Goal: Task Accomplishment & Management: Complete application form

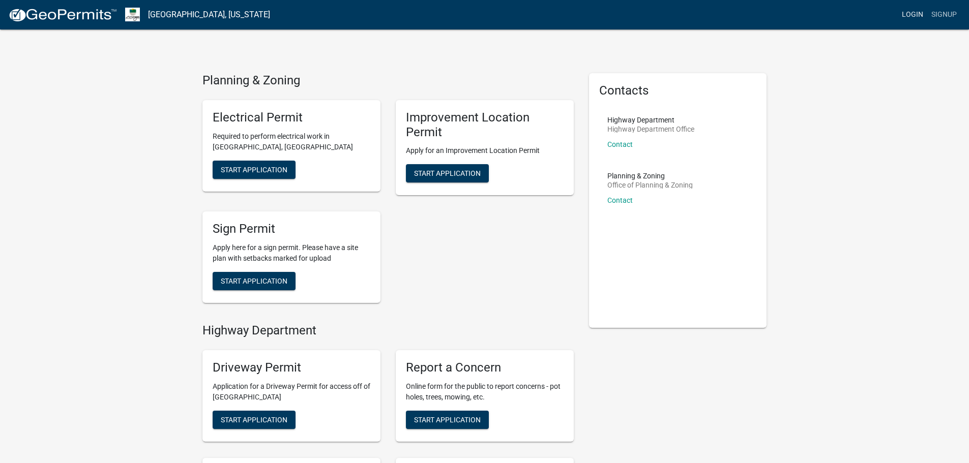
click at [912, 14] on link "Login" at bounding box center [912, 14] width 29 height 19
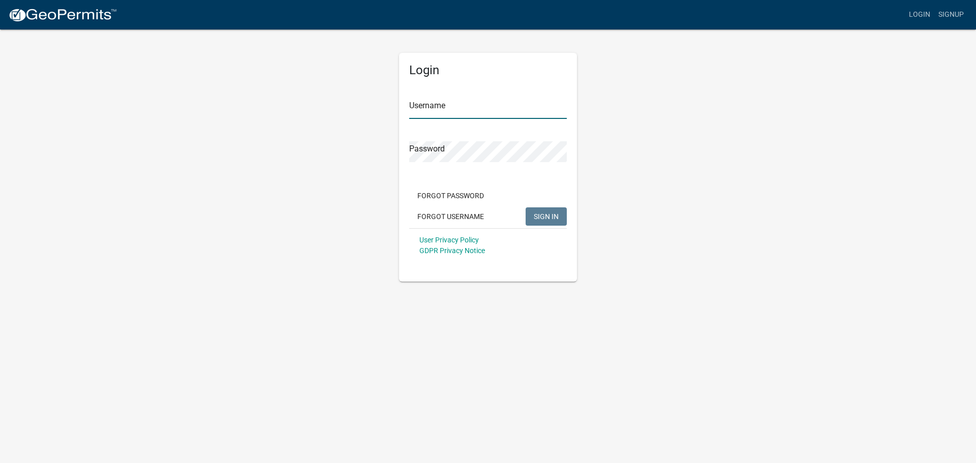
click at [419, 104] on input "Username" at bounding box center [488, 108] width 158 height 21
type input "jcremc"
click at [540, 216] on span "SIGN IN" at bounding box center [546, 216] width 25 height 8
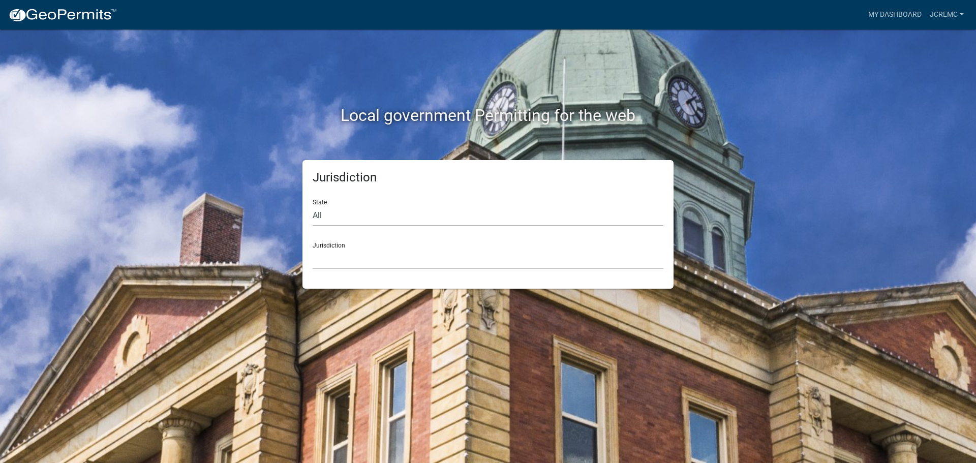
click at [336, 219] on select "All [US_STATE] [US_STATE] [US_STATE] [US_STATE] [US_STATE] [US_STATE] [US_STATE…" at bounding box center [488, 215] width 351 height 21
select select "[US_STATE]"
click at [313, 205] on select "All [US_STATE] [US_STATE] [US_STATE] [US_STATE] [US_STATE] [US_STATE] [US_STATE…" at bounding box center [488, 215] width 351 height 21
click at [333, 265] on select "City of [GEOGRAPHIC_DATA], [US_STATE] City of [GEOGRAPHIC_DATA], [US_STATE] Cit…" at bounding box center [488, 259] width 351 height 21
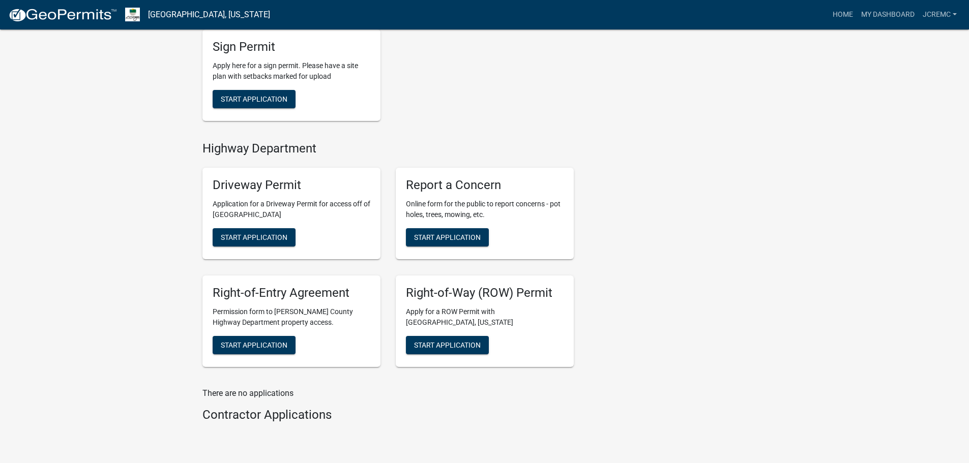
scroll to position [406, 0]
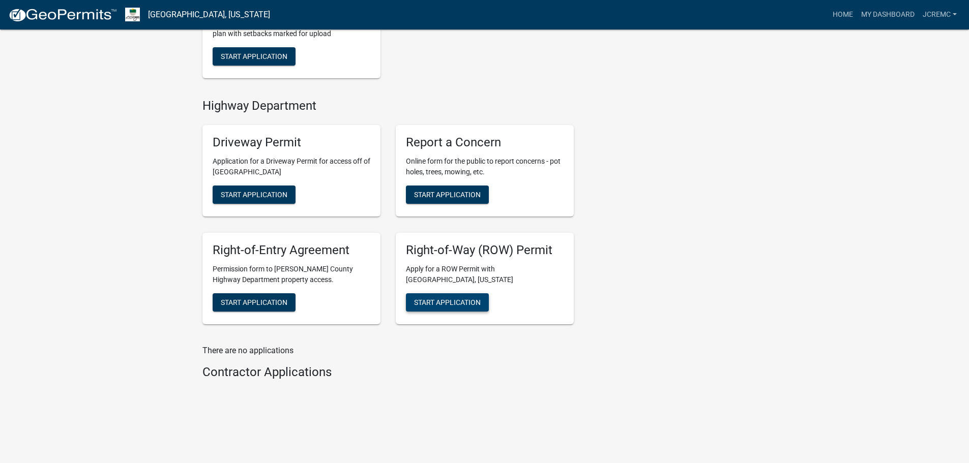
click at [427, 303] on span "Start Application" at bounding box center [447, 303] width 67 height 8
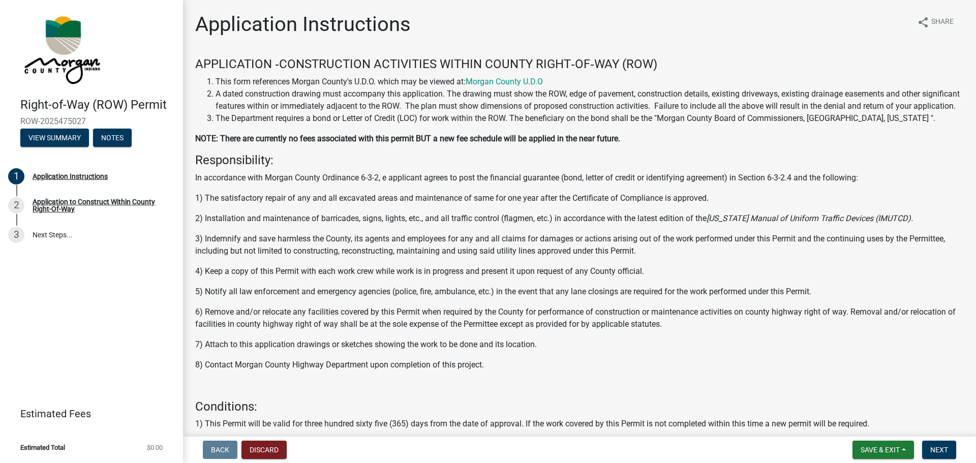
scroll to position [151, 0]
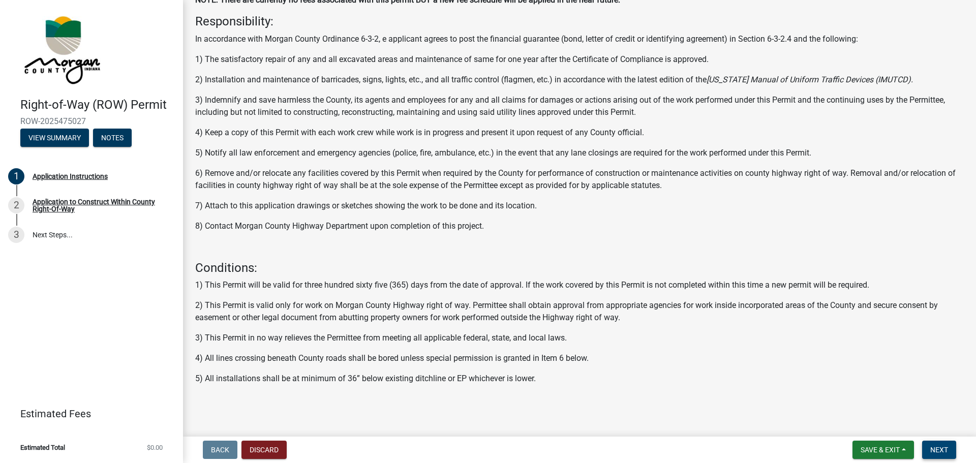
click at [948, 451] on span "Next" at bounding box center [940, 450] width 18 height 8
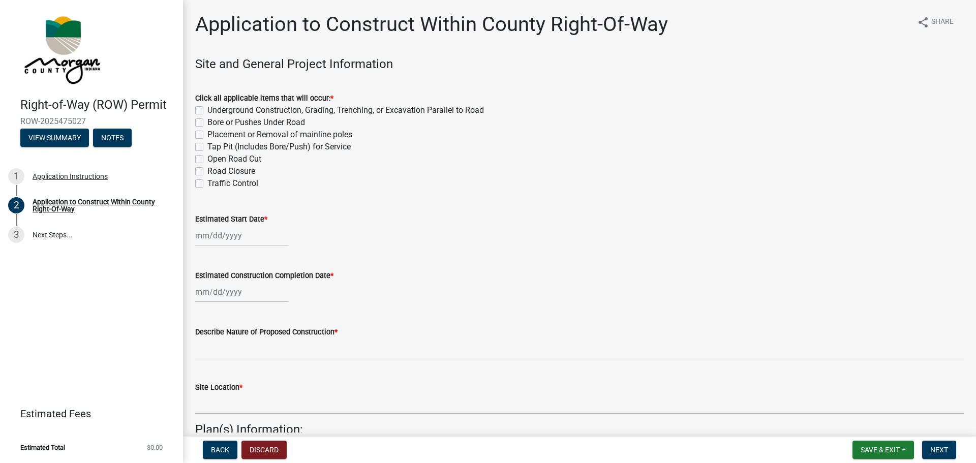
click at [229, 121] on label "Bore or Pushes Under Road" at bounding box center [256, 122] width 98 height 12
click at [214, 121] on input "Bore or Pushes Under Road" at bounding box center [210, 119] width 7 height 7
checkbox input "true"
checkbox input "false"
checkbox input "true"
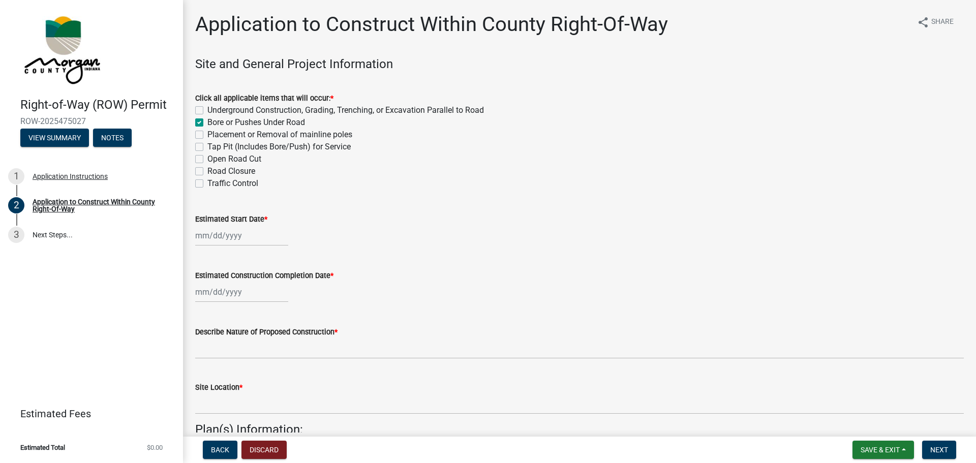
checkbox input "false"
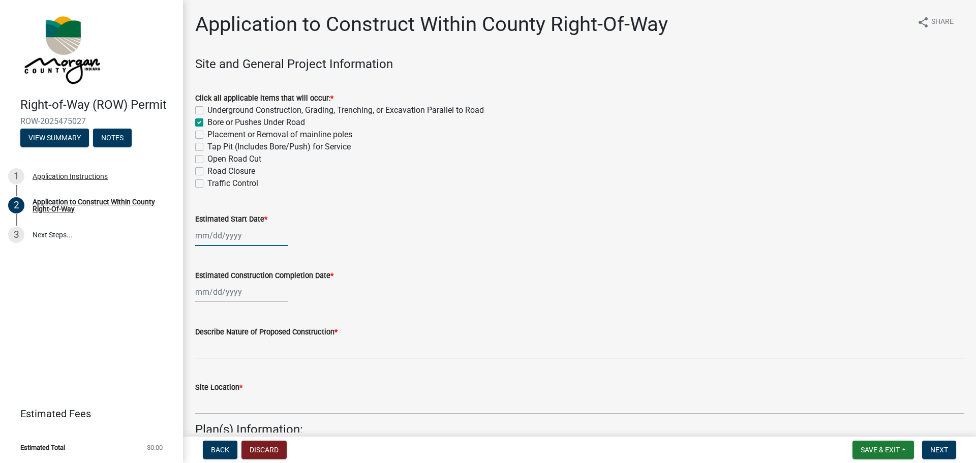
click at [245, 239] on div at bounding box center [241, 235] width 93 height 21
select select "9"
select select "2025"
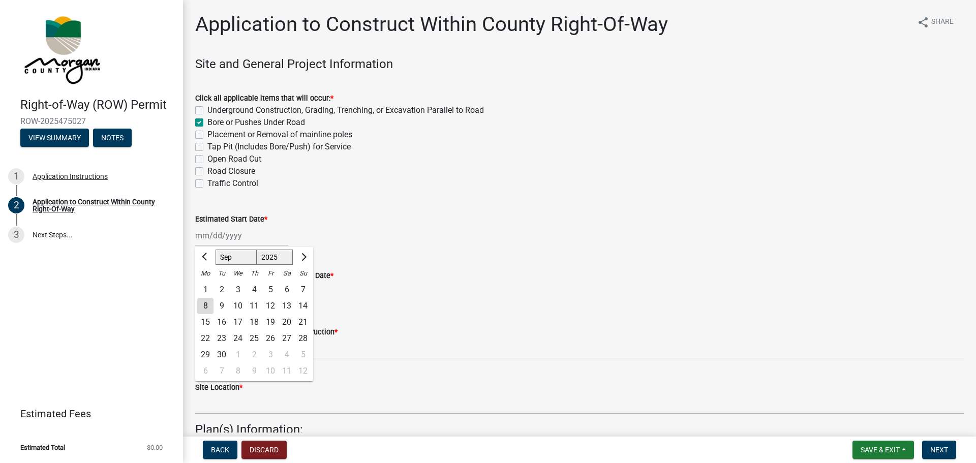
click at [205, 334] on div "22" at bounding box center [205, 339] width 16 height 16
type input "[DATE]"
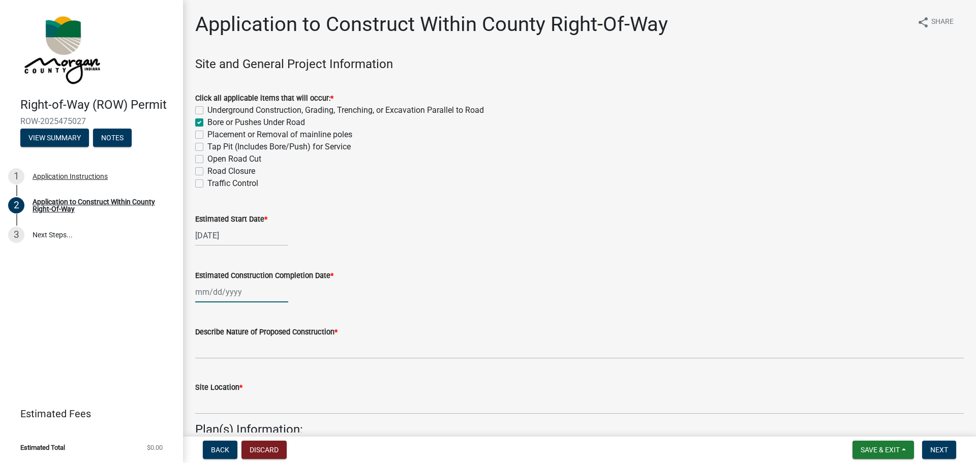
click at [222, 294] on div at bounding box center [241, 292] width 93 height 21
select select "9"
select select "2025"
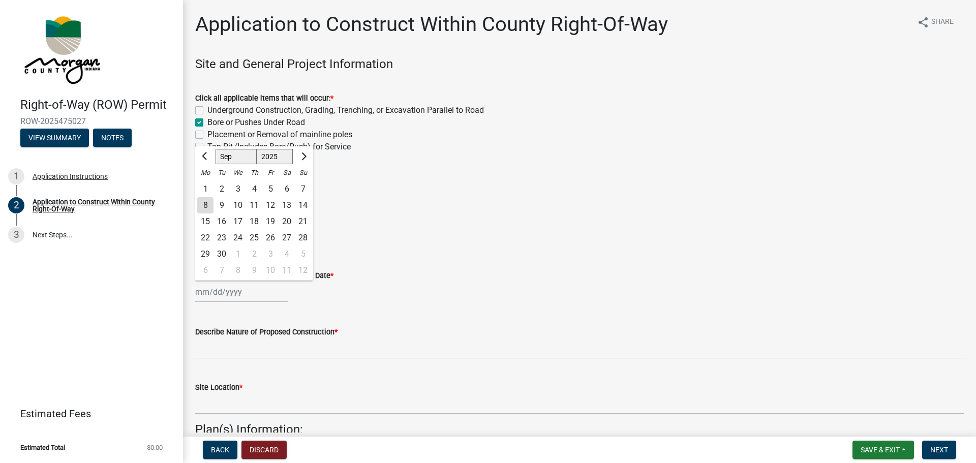
click at [273, 236] on div "26" at bounding box center [270, 238] width 16 height 16
type input "[DATE]"
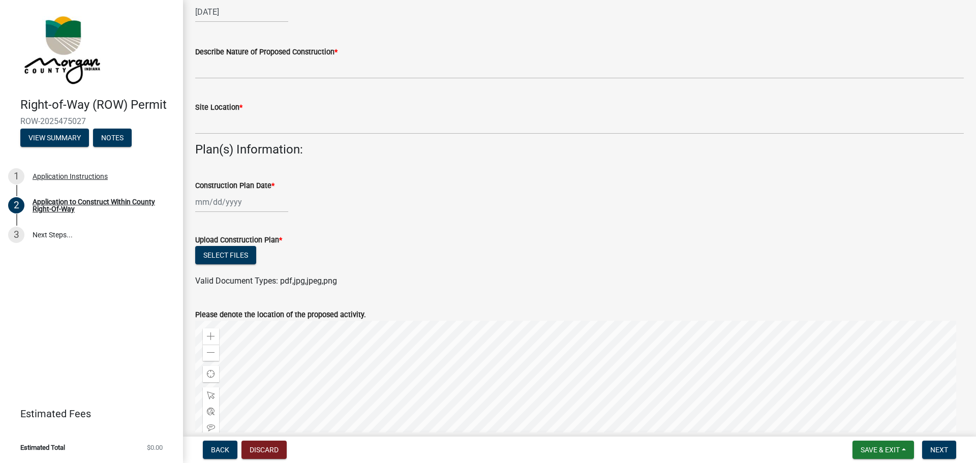
scroll to position [471, 0]
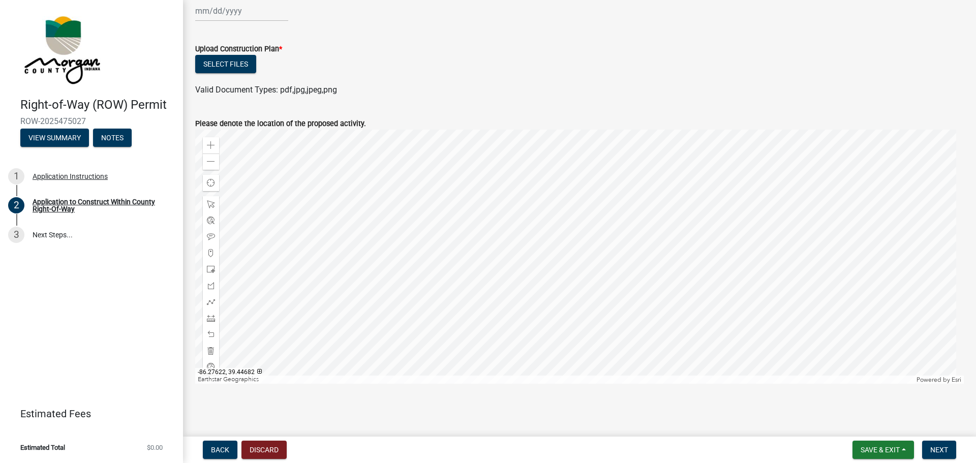
click at [669, 282] on div at bounding box center [579, 257] width 769 height 254
click at [669, 281] on div at bounding box center [579, 257] width 769 height 254
click at [205, 144] on div "Zoom in" at bounding box center [211, 145] width 16 height 16
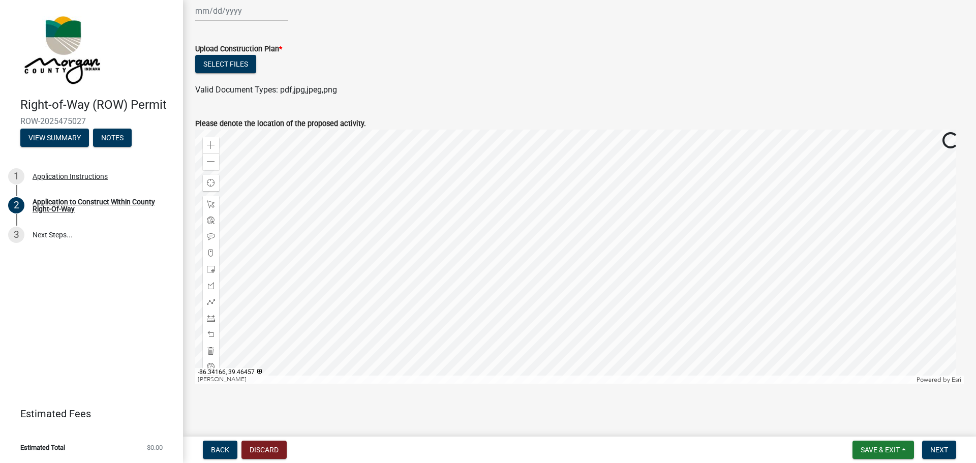
click at [357, 344] on div at bounding box center [579, 257] width 769 height 254
click at [369, 347] on div at bounding box center [579, 257] width 769 height 254
click at [437, 338] on div at bounding box center [579, 257] width 769 height 254
click at [590, 325] on div at bounding box center [579, 257] width 769 height 254
click at [604, 330] on div at bounding box center [579, 257] width 769 height 254
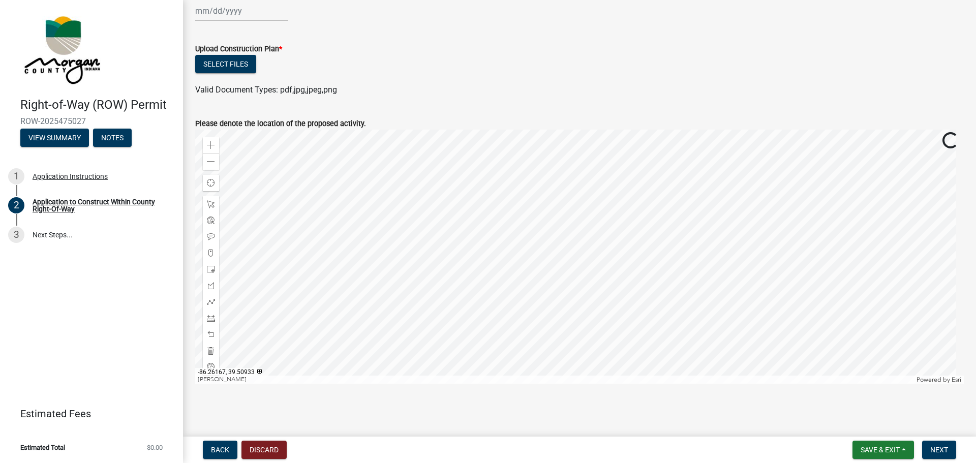
click at [612, 235] on div at bounding box center [579, 257] width 769 height 254
click at [596, 225] on div at bounding box center [579, 257] width 769 height 254
click at [603, 213] on div at bounding box center [579, 257] width 769 height 254
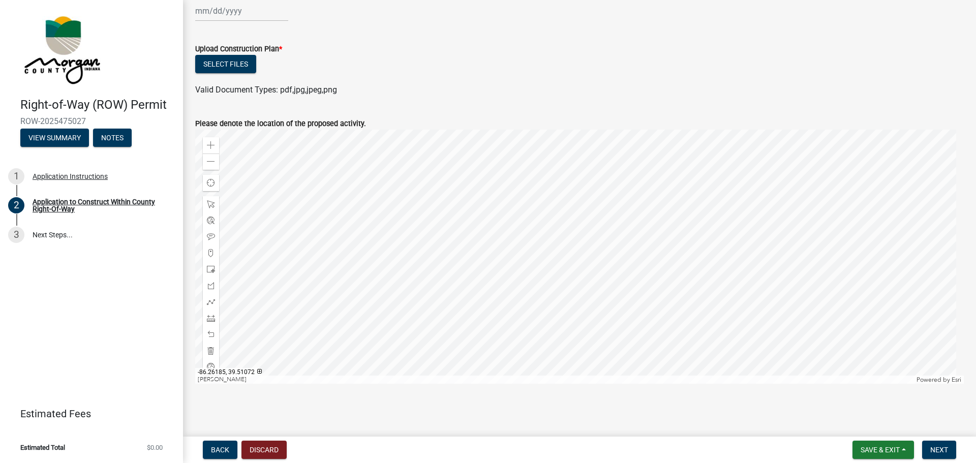
click at [644, 194] on div at bounding box center [579, 257] width 769 height 254
click at [591, 266] on div at bounding box center [579, 257] width 769 height 254
click at [614, 225] on div at bounding box center [579, 257] width 769 height 254
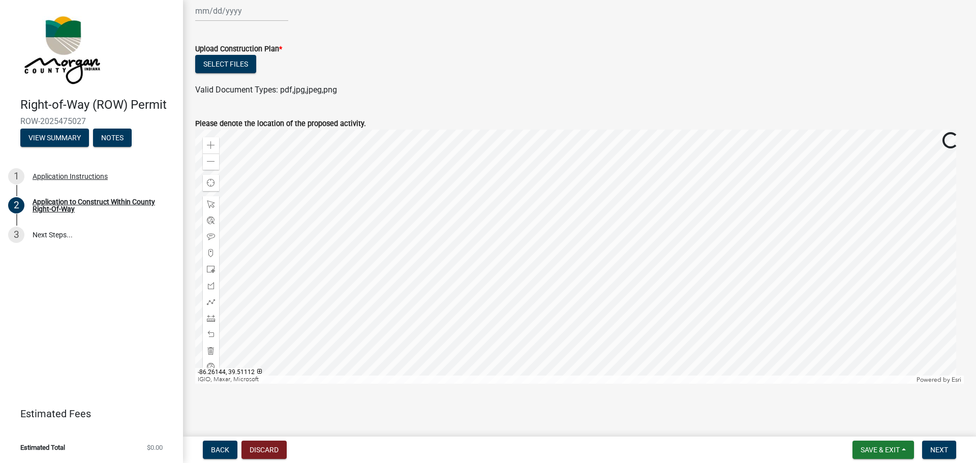
click at [614, 225] on div at bounding box center [579, 257] width 769 height 254
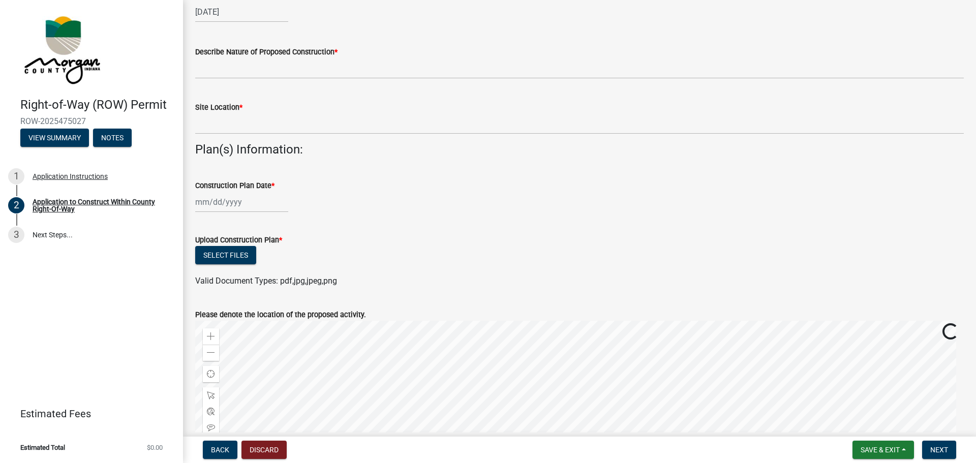
scroll to position [217, 0]
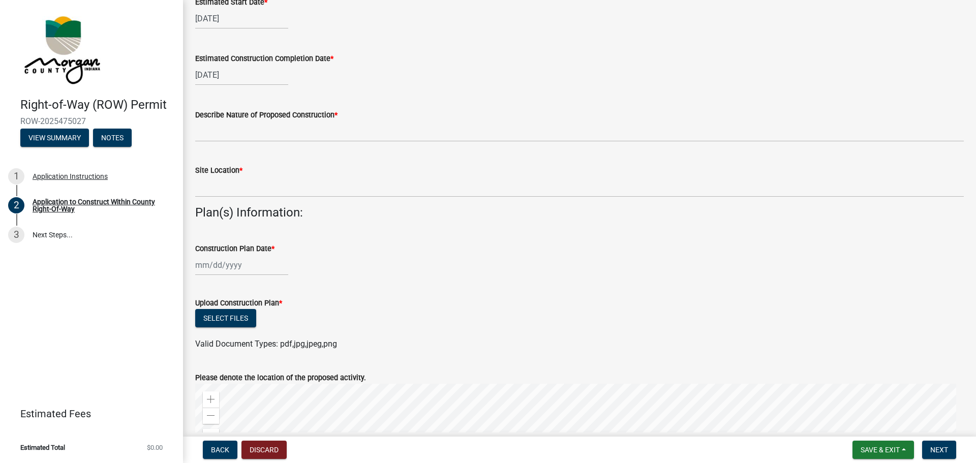
select select "9"
select select "2025"
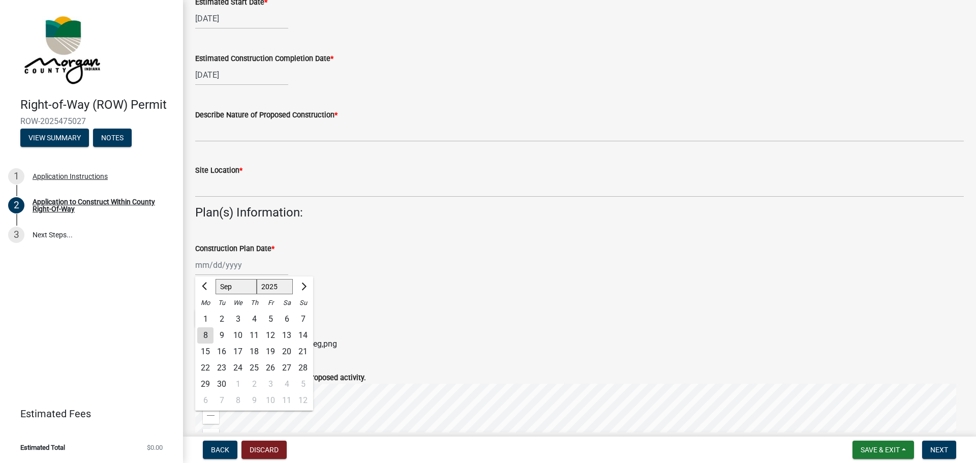
click at [202, 265] on div "[PERSON_NAME] Feb Mar Apr [PERSON_NAME][DATE] Oct Nov [DATE] 1526 1527 1528 152…" at bounding box center [241, 265] width 93 height 21
click at [201, 337] on div "8" at bounding box center [205, 336] width 16 height 16
type input "[DATE]"
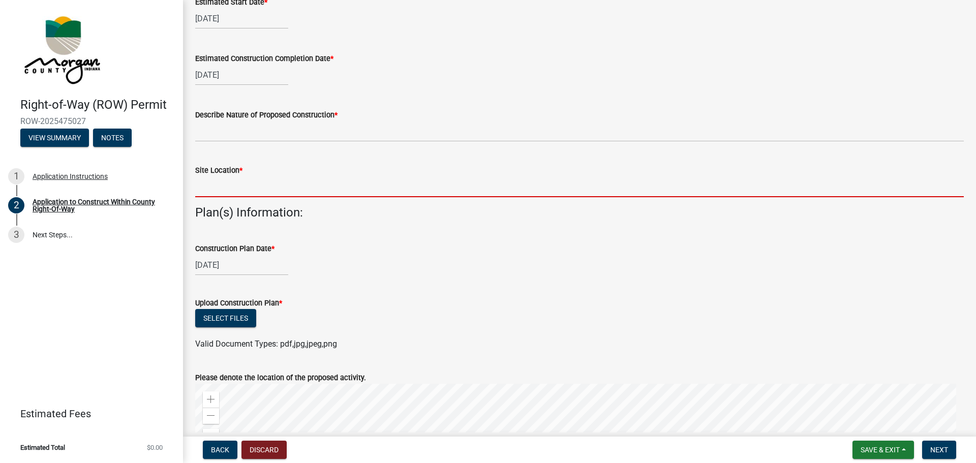
click at [225, 180] on input "Site Location *" at bounding box center [579, 186] width 769 height 21
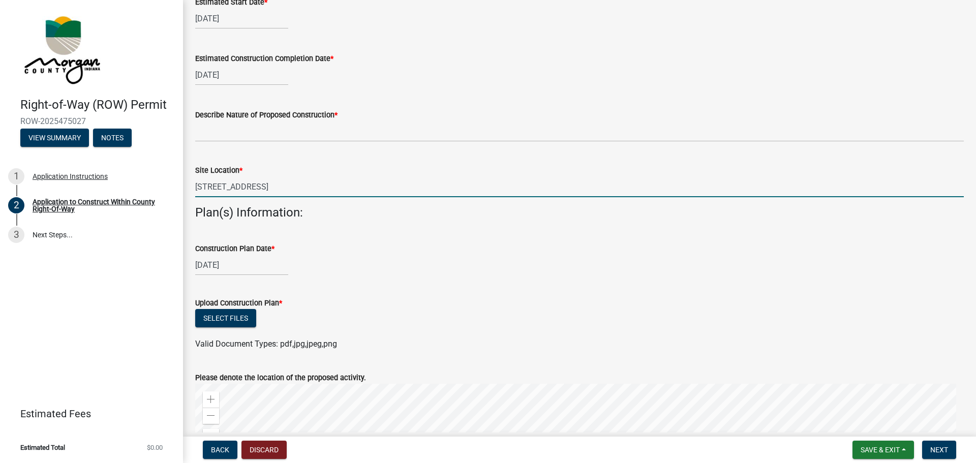
type input "[STREET_ADDRESS]"
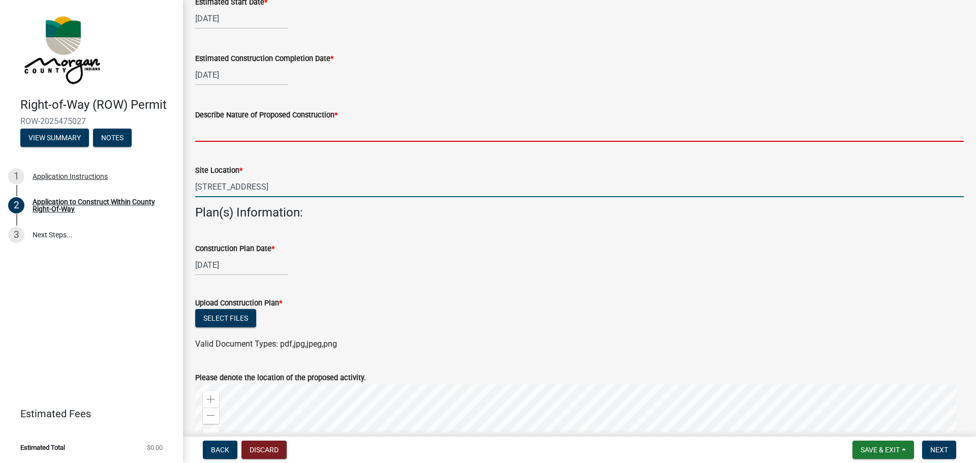
click at [221, 136] on input "Describe Nature of Proposed Construction *" at bounding box center [579, 131] width 769 height 21
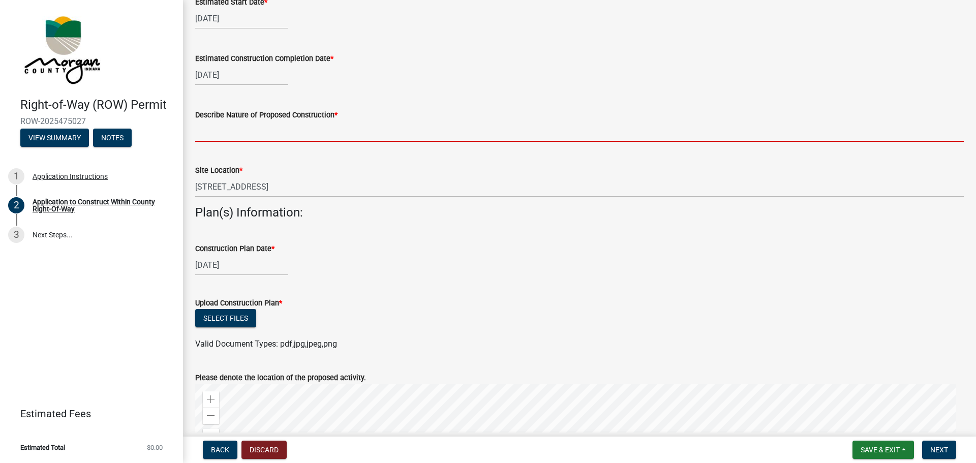
type input "Bore under road to provide fiber to [STREET_ADDRESS]"
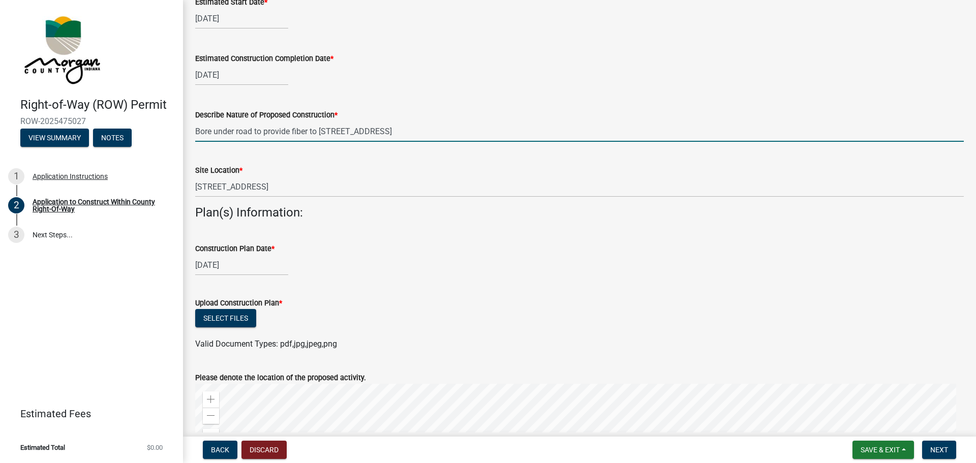
click at [329, 133] on input "Bore under road to provide fiber to [STREET_ADDRESS]" at bounding box center [579, 131] width 769 height 21
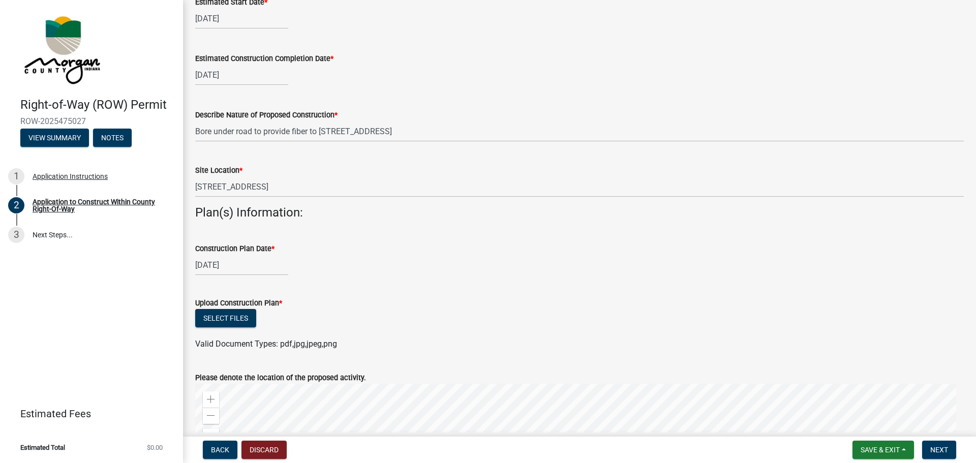
drag, startPoint x: 194, startPoint y: 187, endPoint x: 201, endPoint y: 187, distance: 6.6
click at [201, 187] on div "Site Location * [STREET_ADDRESS]" at bounding box center [580, 173] width 784 height 47
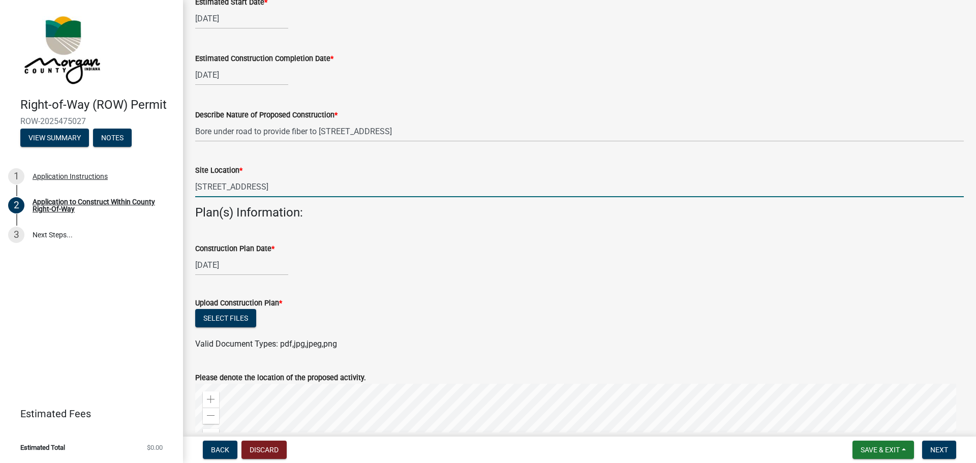
click at [241, 182] on input "[STREET_ADDRESS]" at bounding box center [579, 186] width 769 height 21
drag, startPoint x: 335, startPoint y: 187, endPoint x: 214, endPoint y: 187, distance: 120.5
click at [214, 187] on input "[STREET_ADDRESS]" at bounding box center [579, 186] width 769 height 21
drag, startPoint x: 270, startPoint y: 187, endPoint x: 244, endPoint y: 187, distance: 25.9
click at [244, 187] on input "[STREET_ADDRESS]" at bounding box center [579, 186] width 769 height 21
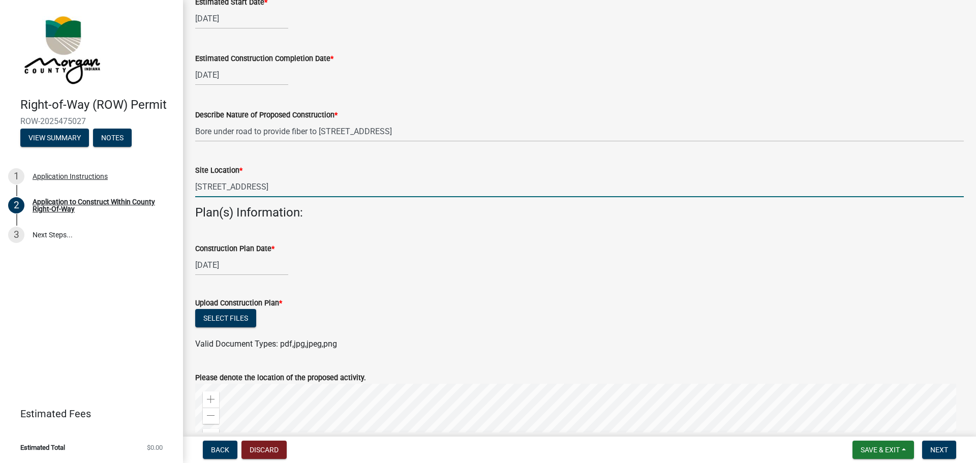
click at [241, 186] on input "[STREET_ADDRESS]" at bounding box center [579, 186] width 769 height 21
drag, startPoint x: 256, startPoint y: 186, endPoint x: 189, endPoint y: 191, distance: 67.3
click at [189, 191] on div "Site Location * [STREET_ADDRESS]" at bounding box center [580, 173] width 784 height 47
click at [212, 185] on input "[STREET_ADDRESS]" at bounding box center [579, 186] width 769 height 21
drag, startPoint x: 260, startPoint y: 187, endPoint x: 190, endPoint y: 189, distance: 70.2
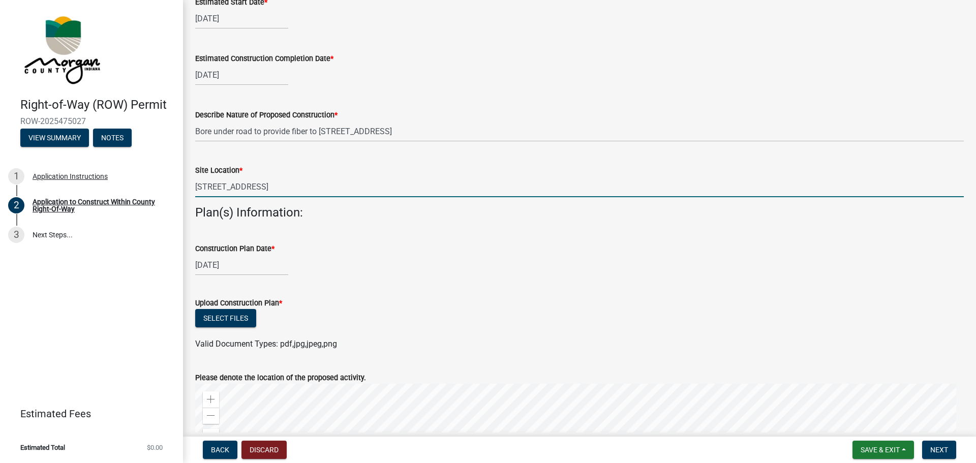
click at [190, 189] on div "Site Location * [STREET_ADDRESS]" at bounding box center [580, 173] width 784 height 47
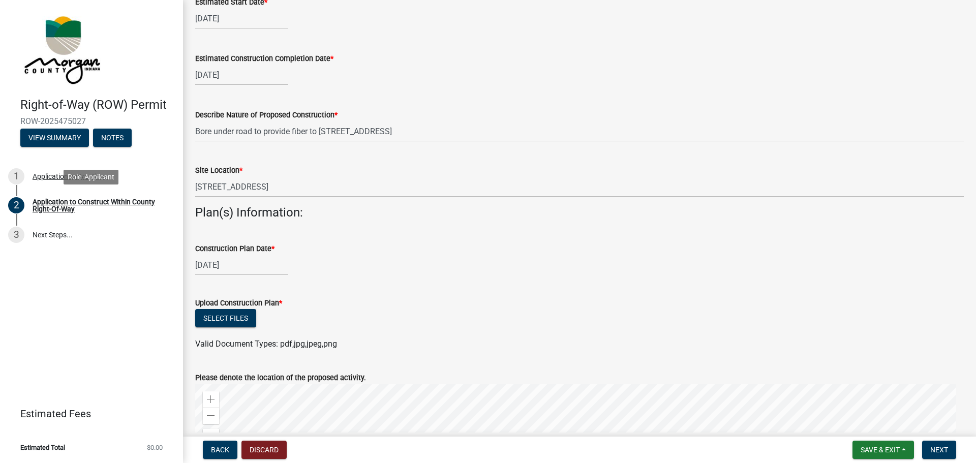
drag, startPoint x: 210, startPoint y: 187, endPoint x: 202, endPoint y: 209, distance: 23.5
click at [173, 213] on link "2 Application to Construct Within County Right-Of-Way" at bounding box center [91, 205] width 183 height 29
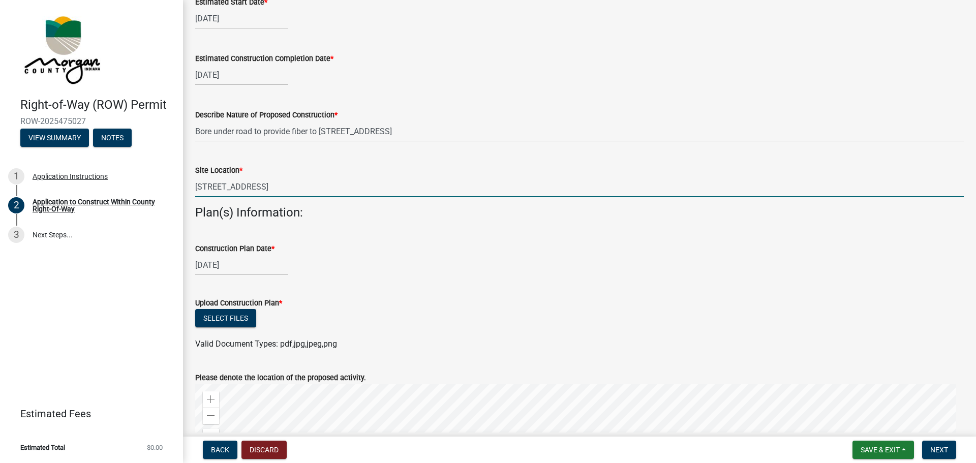
click at [262, 188] on input "[STREET_ADDRESS]" at bounding box center [579, 186] width 769 height 21
drag, startPoint x: 258, startPoint y: 187, endPoint x: 189, endPoint y: 187, distance: 68.7
click at [189, 187] on div "Site Location * [STREET_ADDRESS]" at bounding box center [580, 173] width 784 height 47
type input "[STREET_ADDRESS]"
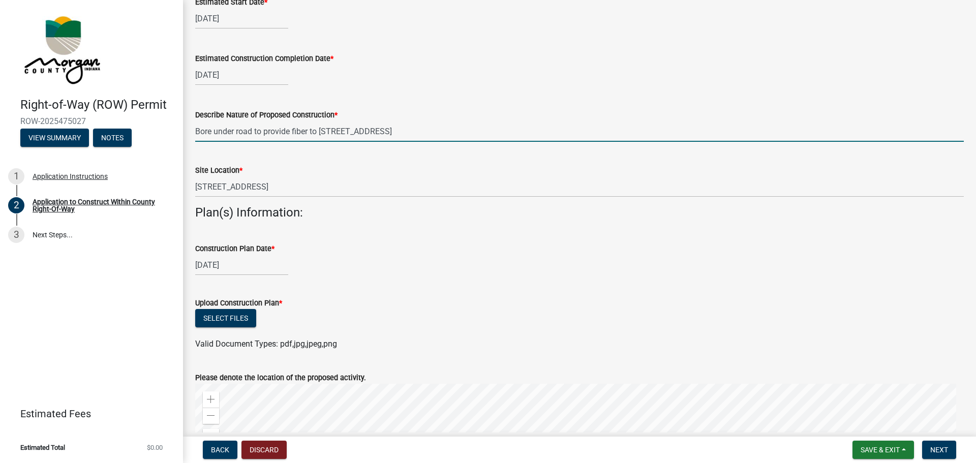
drag, startPoint x: 382, startPoint y: 132, endPoint x: 319, endPoint y: 135, distance: 63.1
click at [319, 135] on input "Bore under road to provide fiber to [STREET_ADDRESS]" at bounding box center [579, 131] width 769 height 21
paste input "[STREET_ADDRESS]"
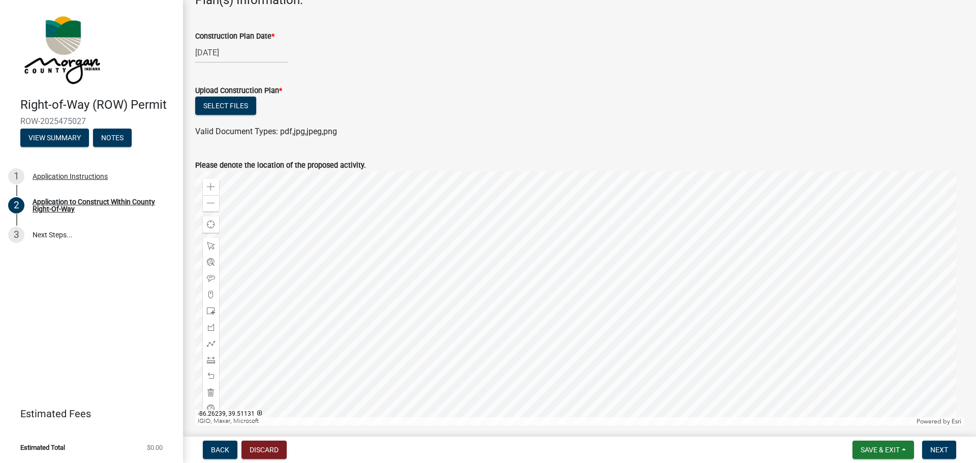
scroll to position [471, 0]
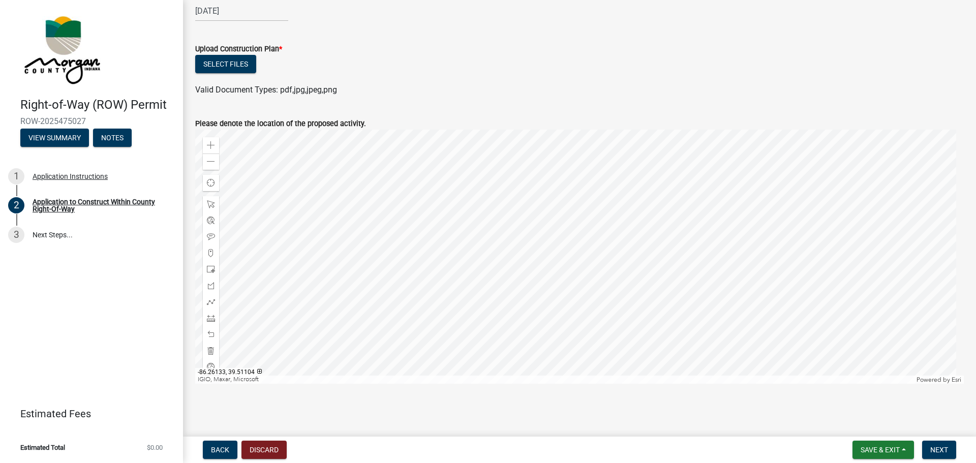
type input "Bore under road to provide fiber to [STREET_ADDRESS]"
click at [457, 262] on div at bounding box center [579, 257] width 769 height 254
click at [204, 160] on div "Zoom out" at bounding box center [211, 162] width 16 height 16
click at [506, 282] on div at bounding box center [579, 257] width 769 height 254
click at [495, 271] on div at bounding box center [579, 257] width 769 height 254
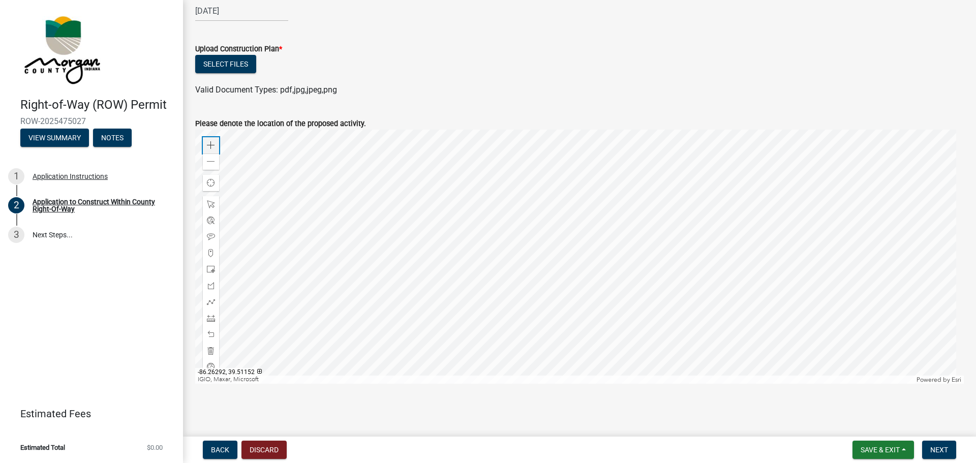
click at [214, 147] on span at bounding box center [211, 145] width 8 height 8
click at [339, 286] on div at bounding box center [579, 257] width 769 height 254
click at [211, 249] on span at bounding box center [211, 253] width 8 height 8
click at [367, 230] on div at bounding box center [579, 257] width 769 height 254
click at [515, 308] on div at bounding box center [579, 257] width 769 height 254
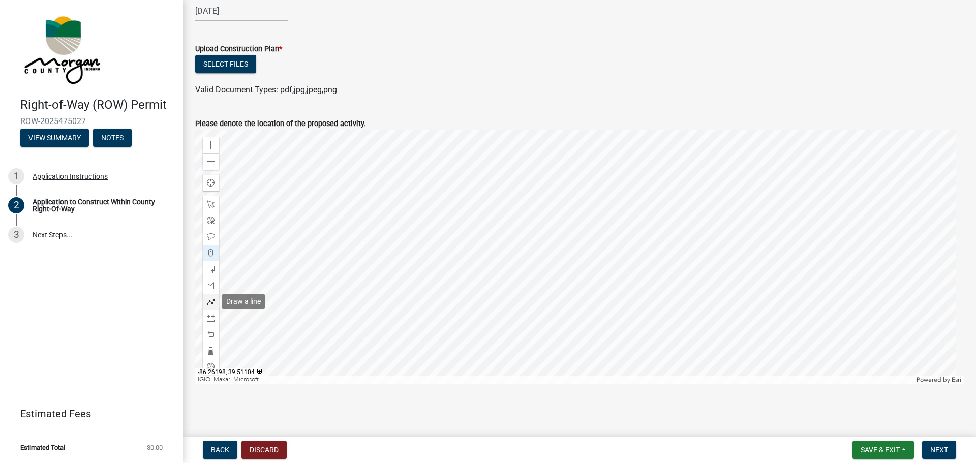
click at [210, 302] on span at bounding box center [211, 302] width 8 height 8
click at [367, 231] on div at bounding box center [579, 257] width 769 height 254
click at [515, 308] on div at bounding box center [579, 257] width 769 height 254
click at [933, 451] on span "Next" at bounding box center [940, 450] width 18 height 8
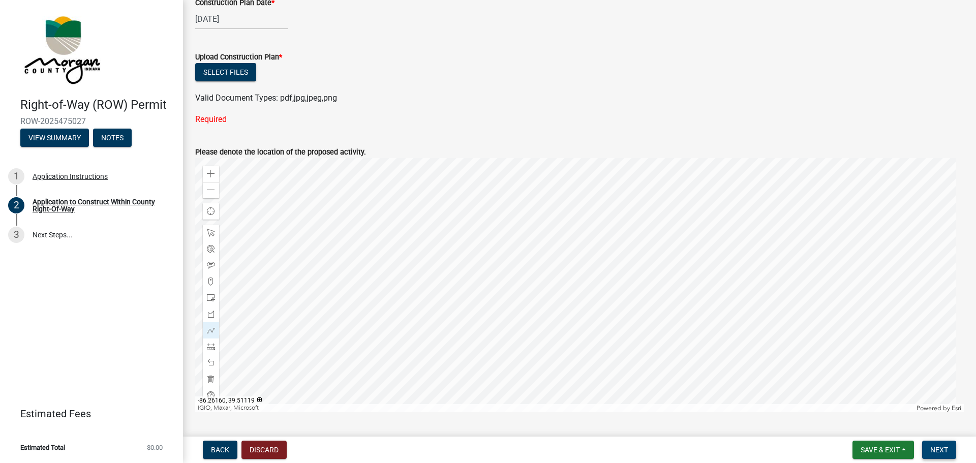
scroll to position [492, 0]
